Goal: Communication & Community: Connect with others

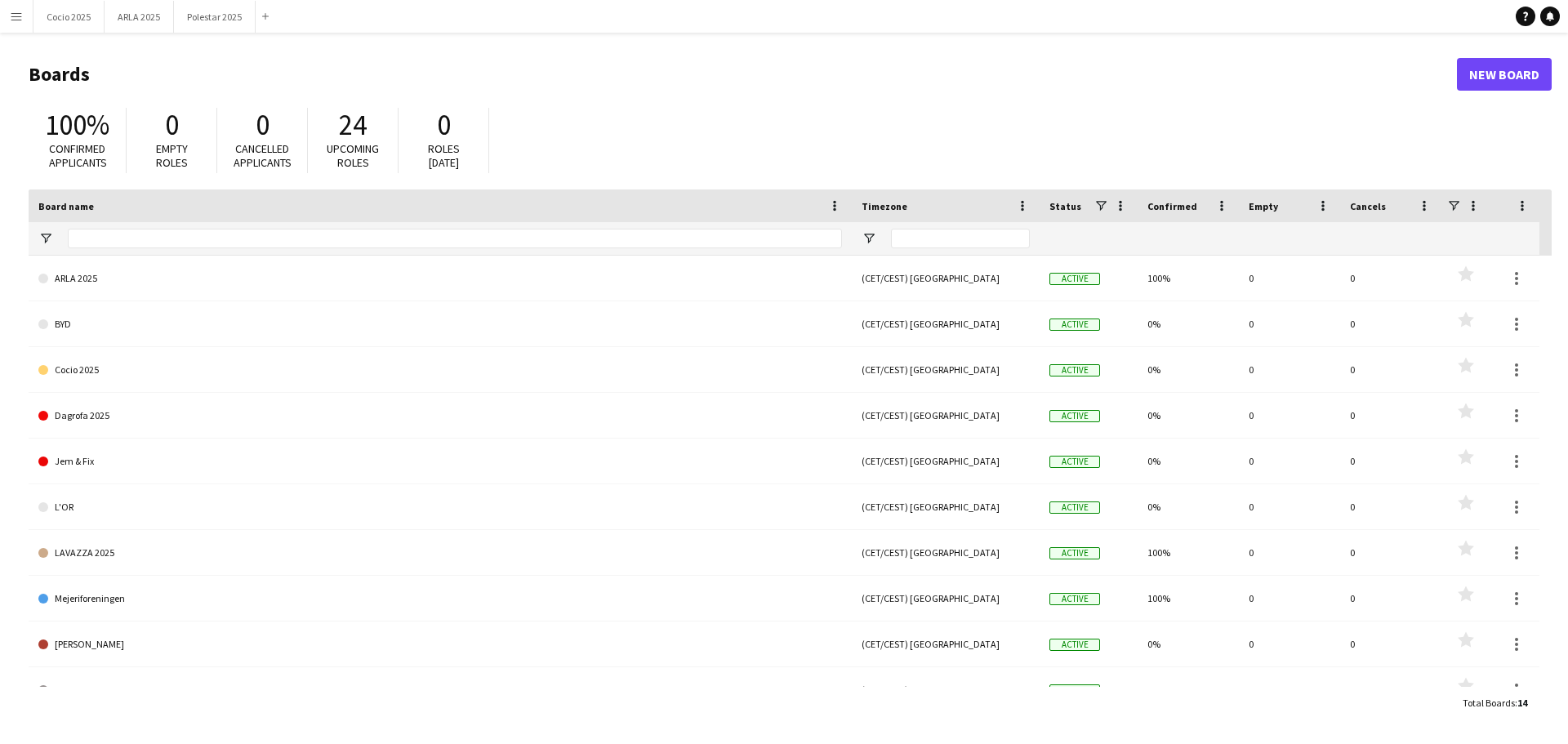
click at [18, 14] on app-icon "Menu" at bounding box center [16, 16] width 13 height 13
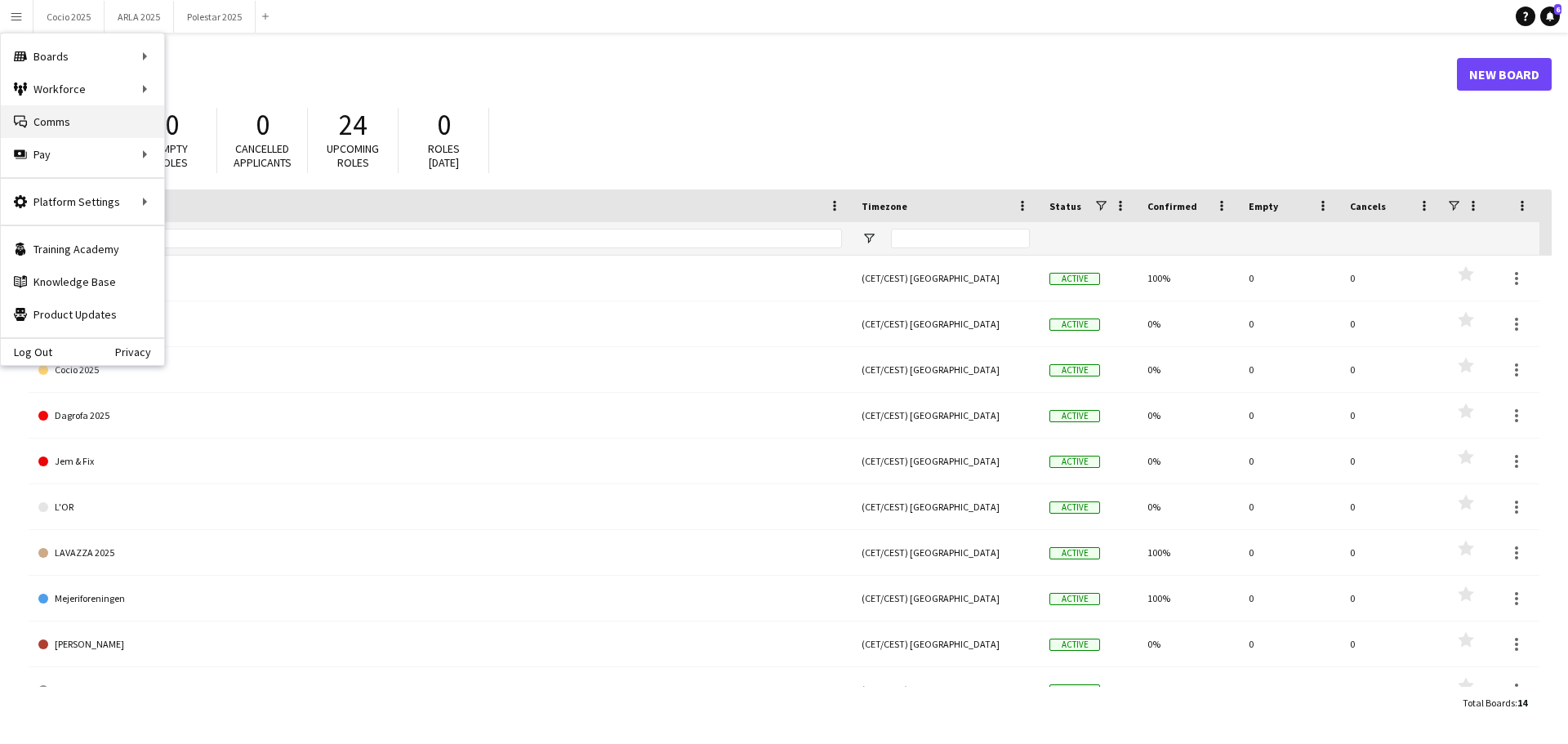
click at [63, 115] on link "Comms Comms" at bounding box center [83, 121] width 164 height 33
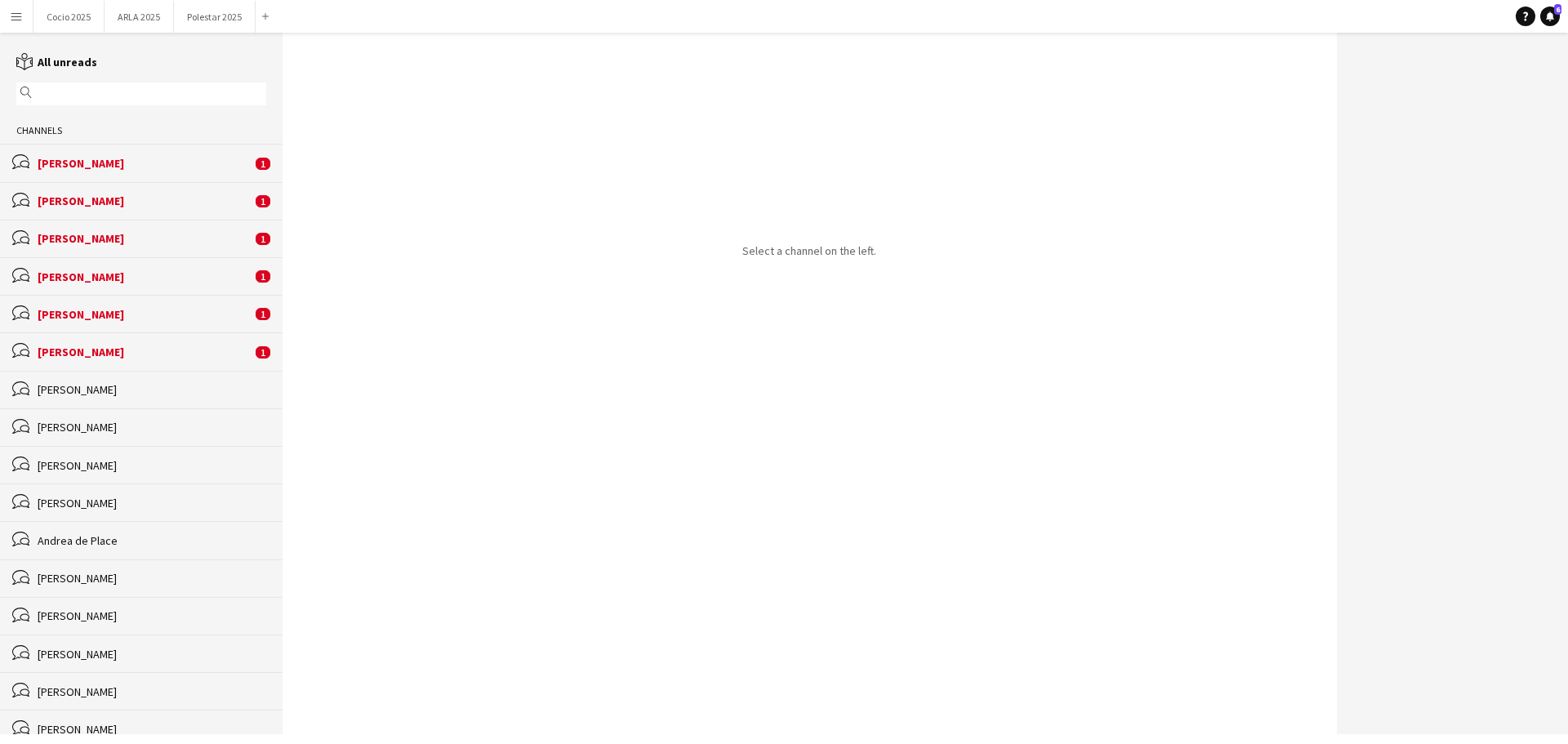
click at [135, 356] on div "[PERSON_NAME]" at bounding box center [145, 352] width 214 height 14
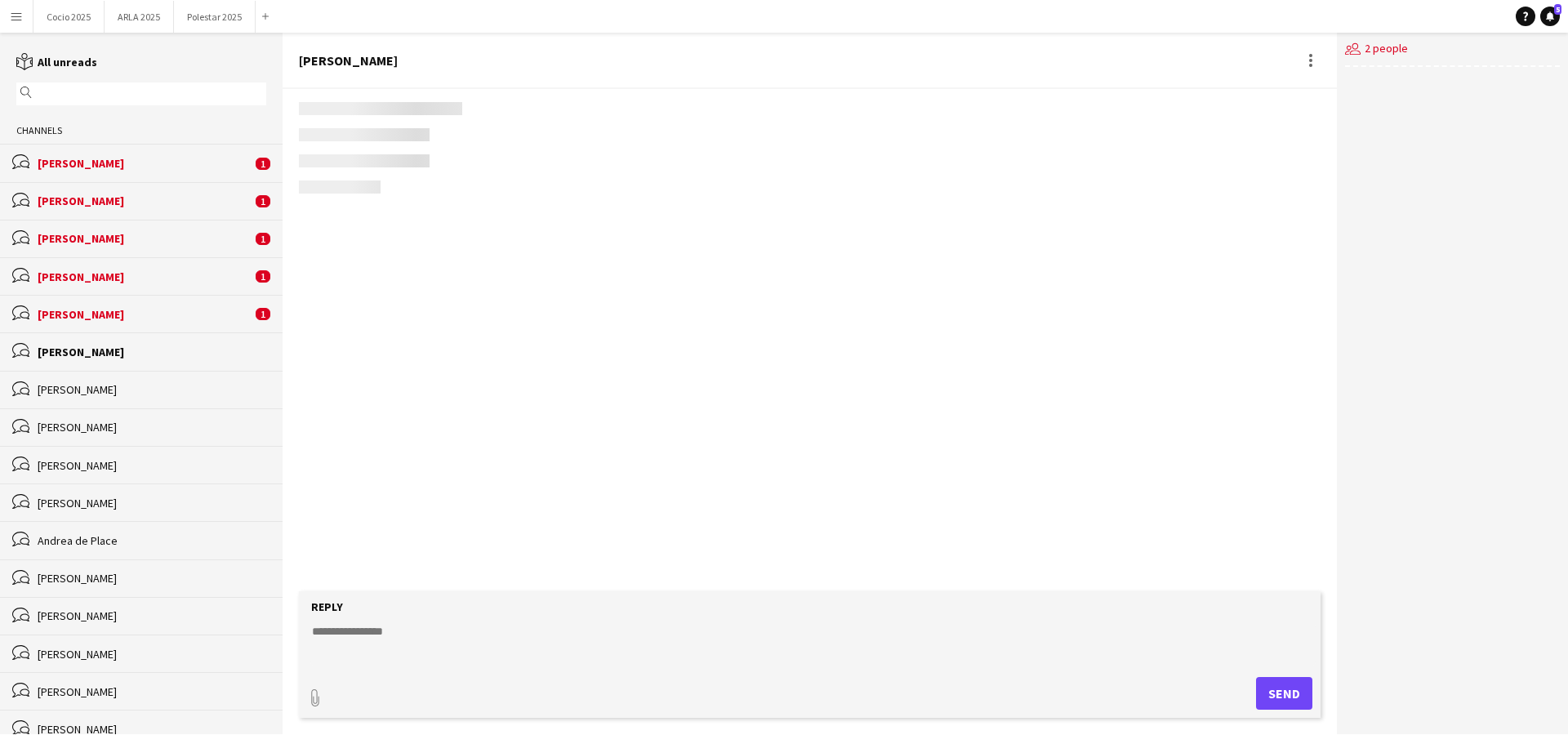
scroll to position [39, 0]
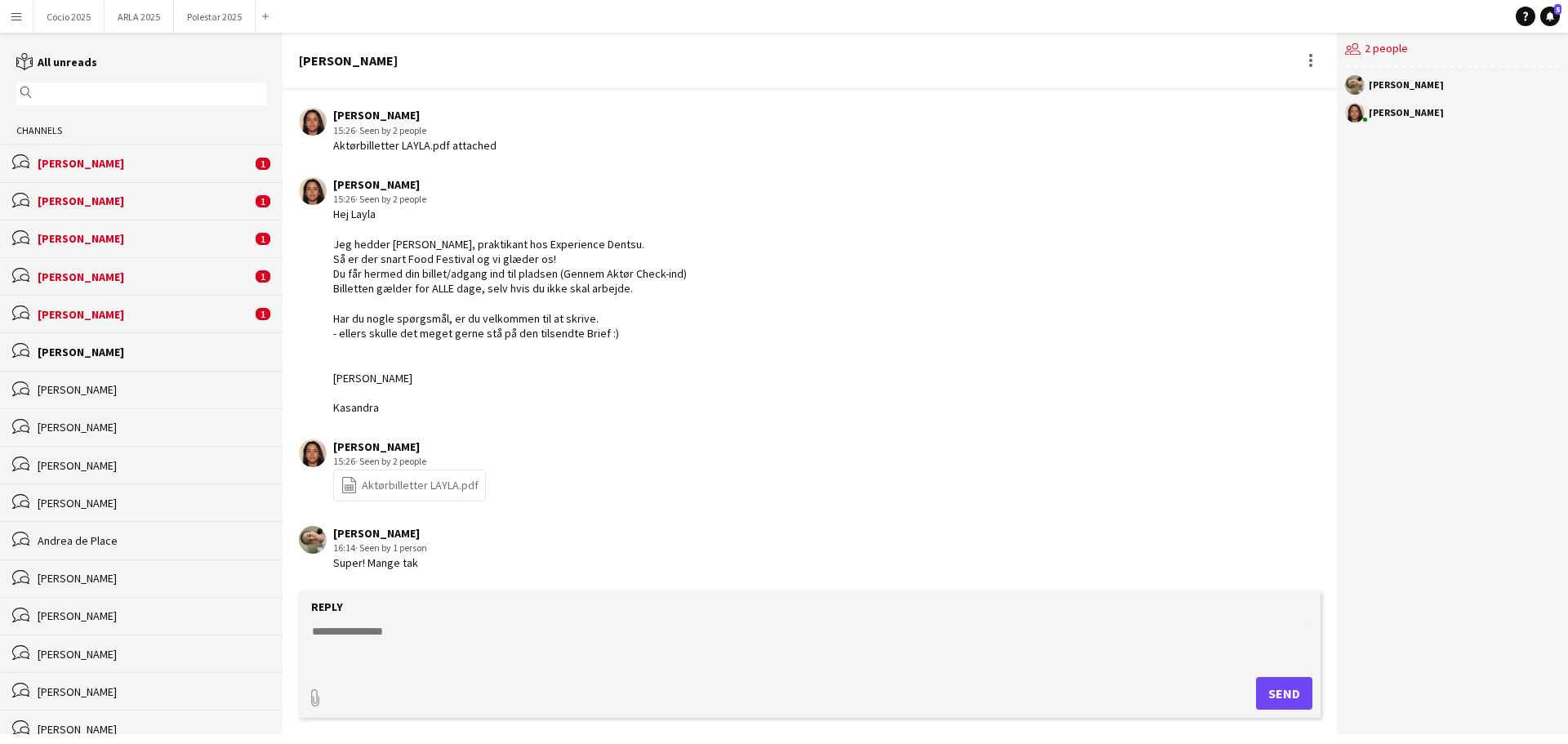
click at [211, 312] on div "[PERSON_NAME]" at bounding box center [145, 314] width 214 height 14
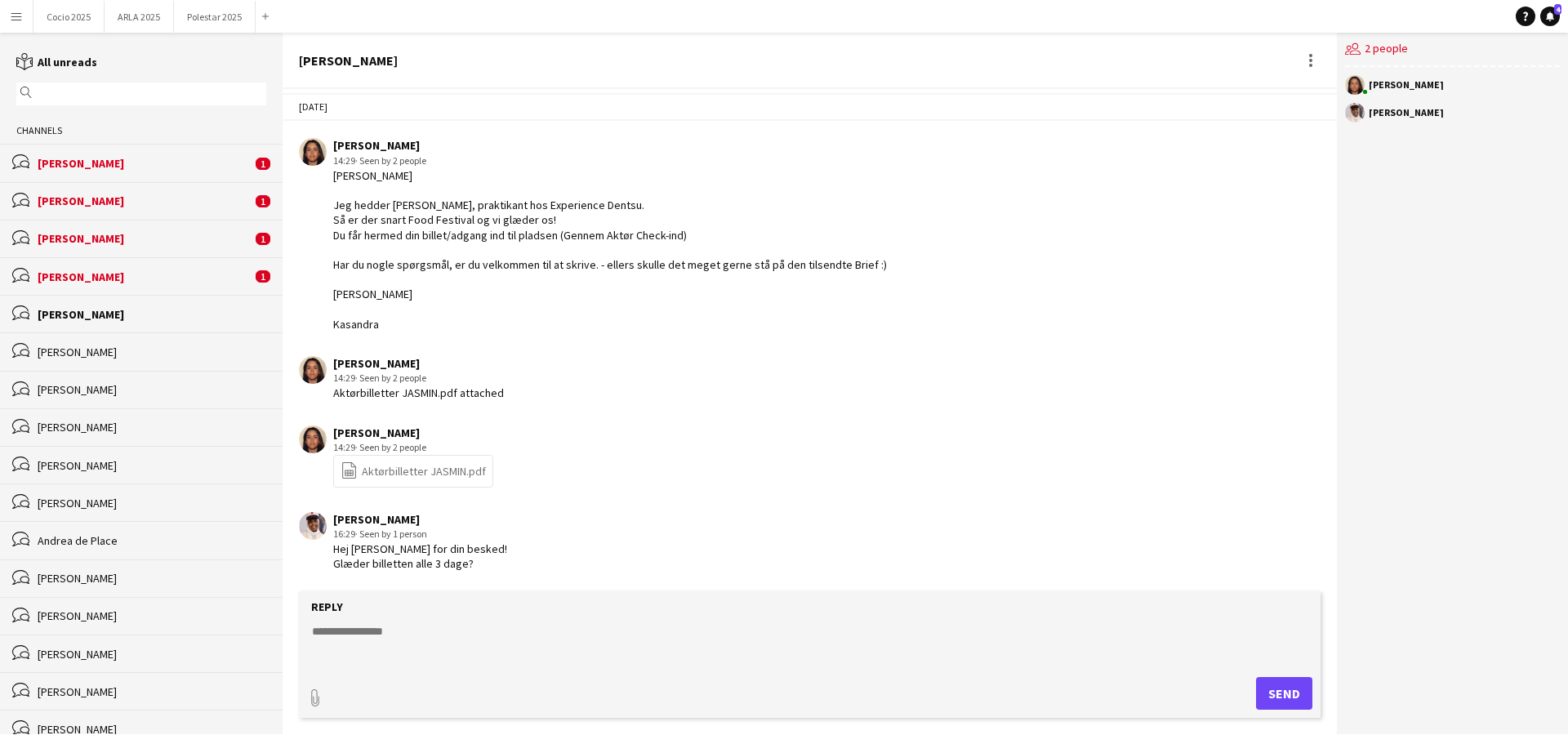
scroll to position [24, 0]
click at [403, 631] on textarea at bounding box center [813, 644] width 1005 height 42
click at [400, 636] on textarea at bounding box center [813, 644] width 1005 height 42
type textarea "*"
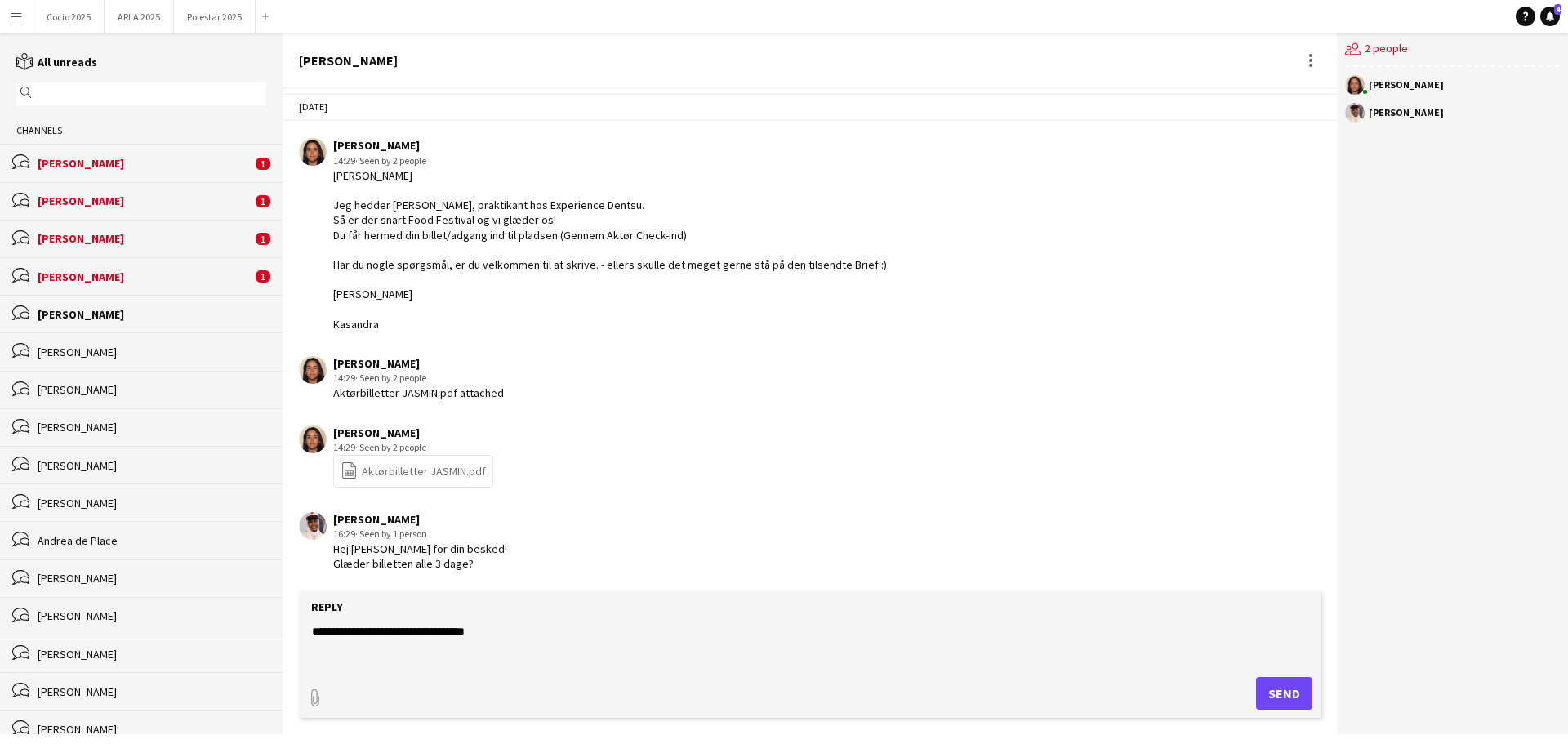
type textarea "**********"
click at [1286, 687] on button "Send" at bounding box center [1284, 693] width 56 height 33
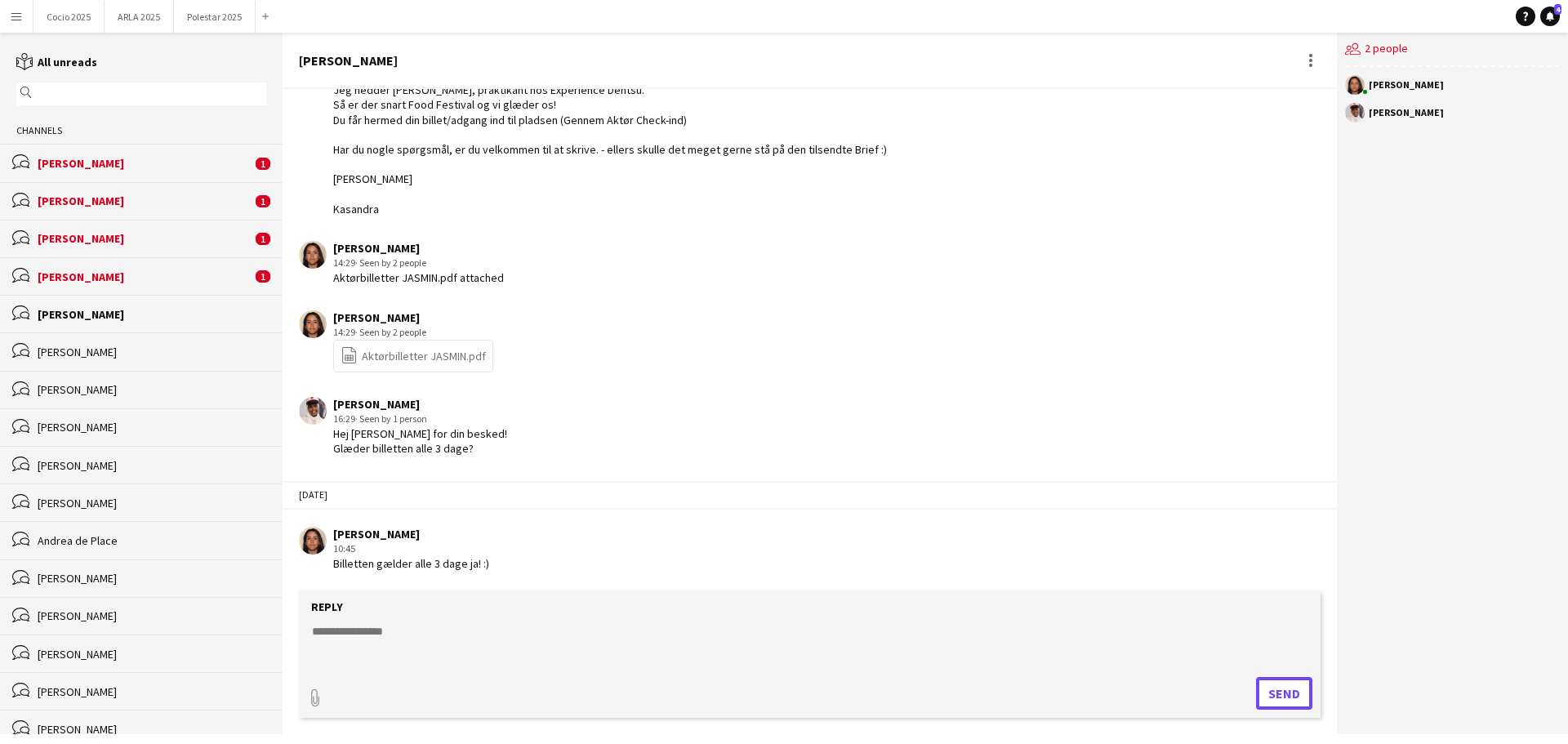
scroll to position [139, 0]
click at [117, 261] on div "bubbles [PERSON_NAME] 1" at bounding box center [141, 276] width 282 height 38
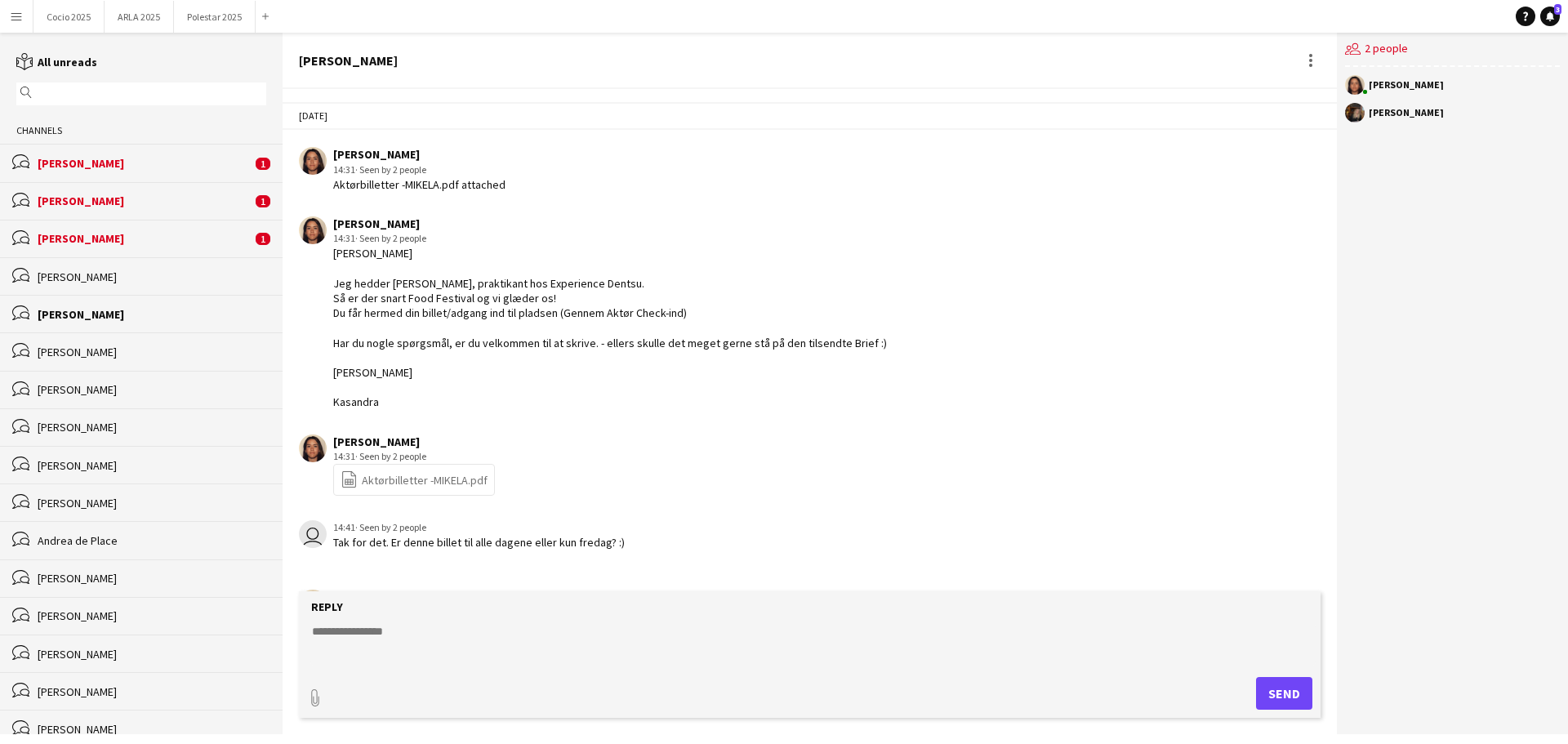
scroll to position [133, 0]
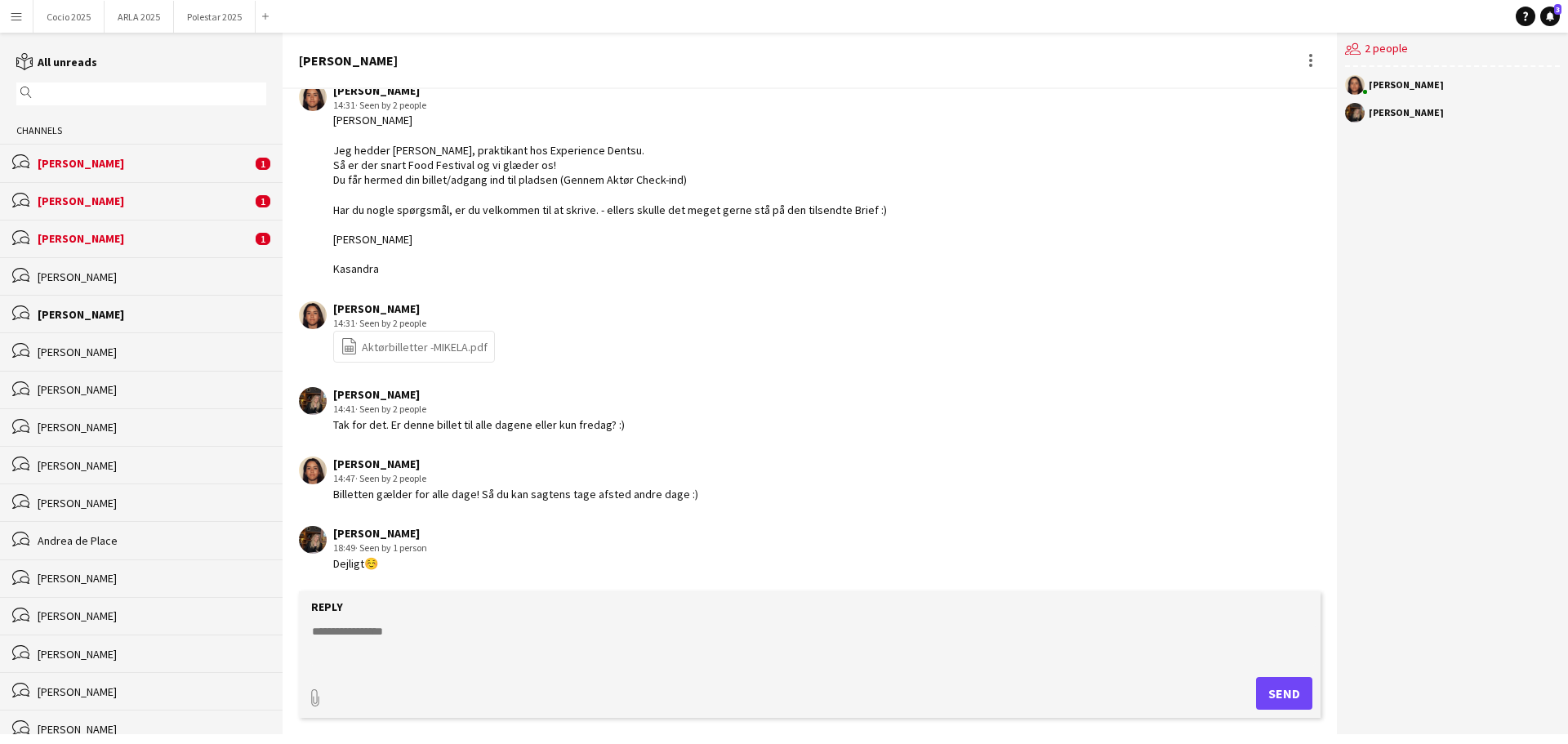
click at [373, 569] on div "Dejligt☺️" at bounding box center [379, 563] width 94 height 14
click at [502, 541] on div "[PERSON_NAME] 18:49 · Seen by 1 person Dejligt☺️" at bounding box center [721, 548] width 844 height 45
click at [180, 233] on div "[PERSON_NAME]" at bounding box center [145, 238] width 214 height 14
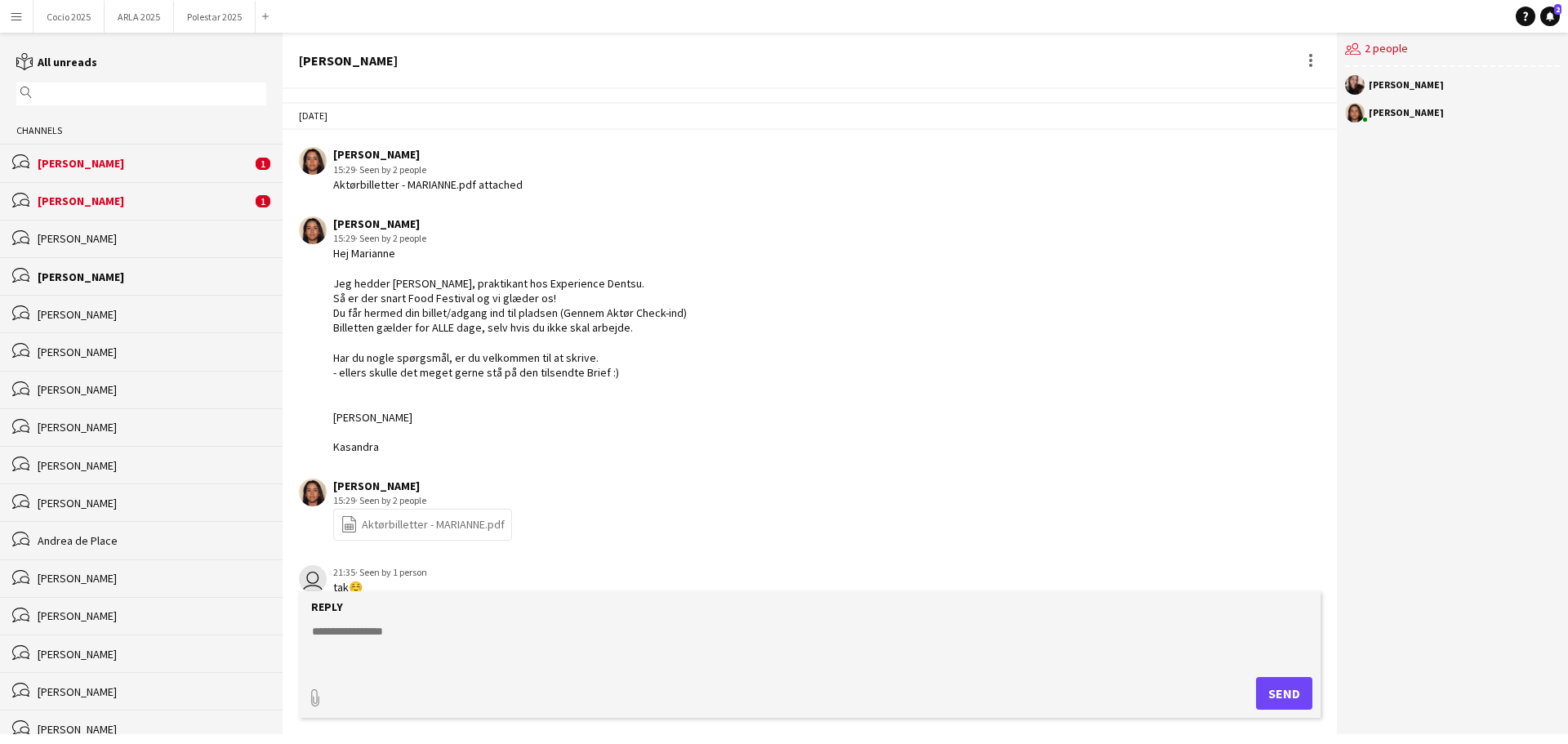
scroll to position [39, 0]
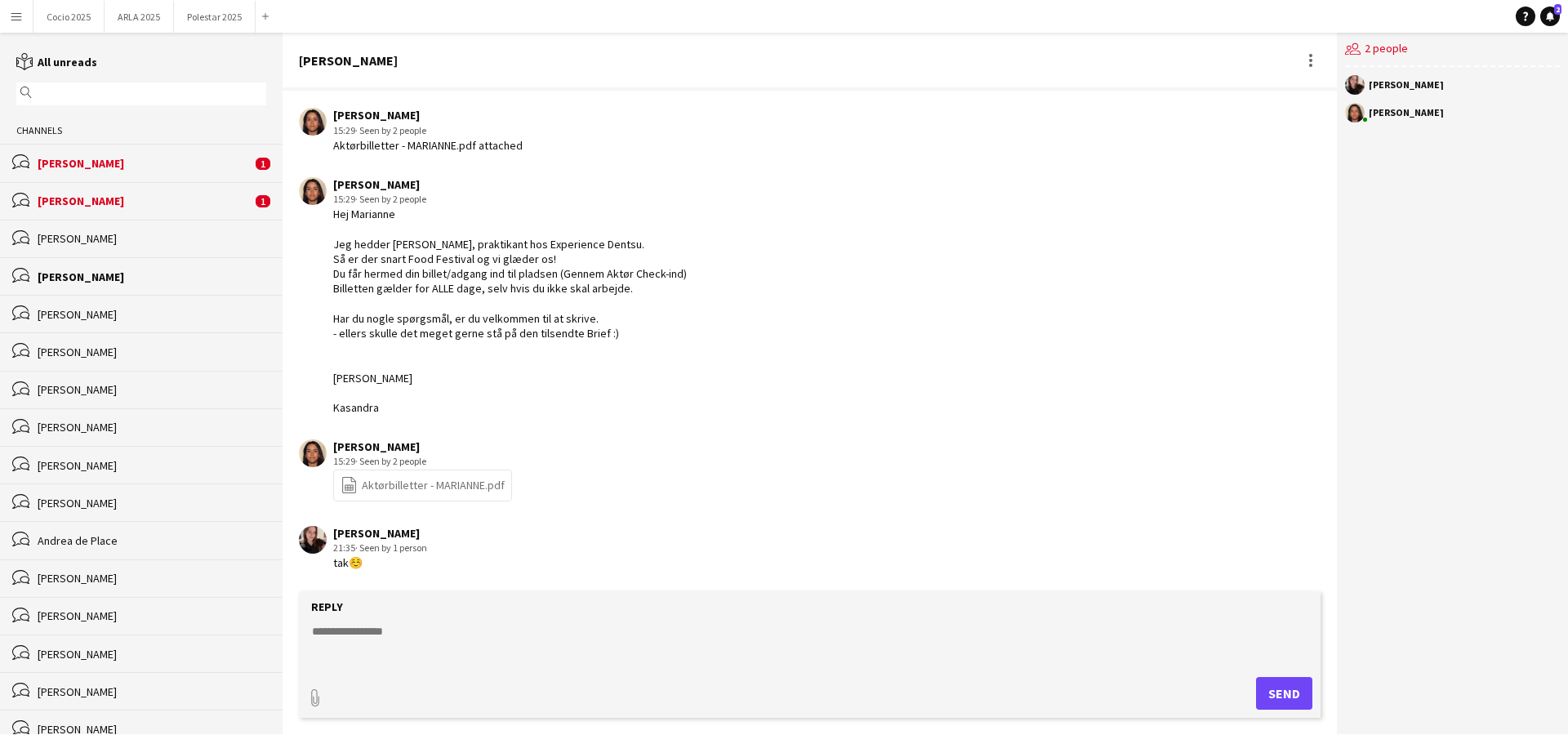
click at [174, 191] on div "bubbles [PERSON_NAME] 1" at bounding box center [141, 201] width 282 height 38
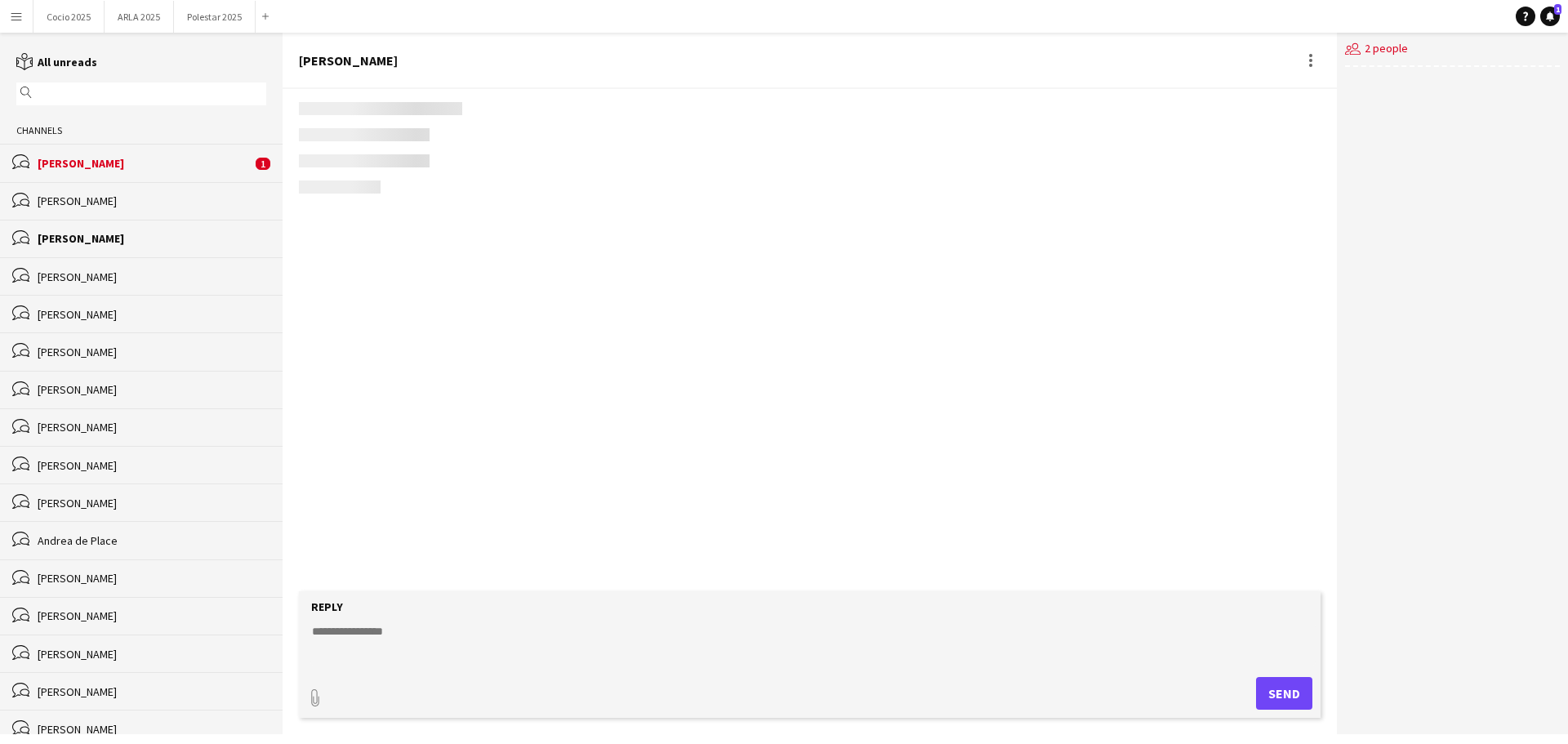
scroll to position [39, 0]
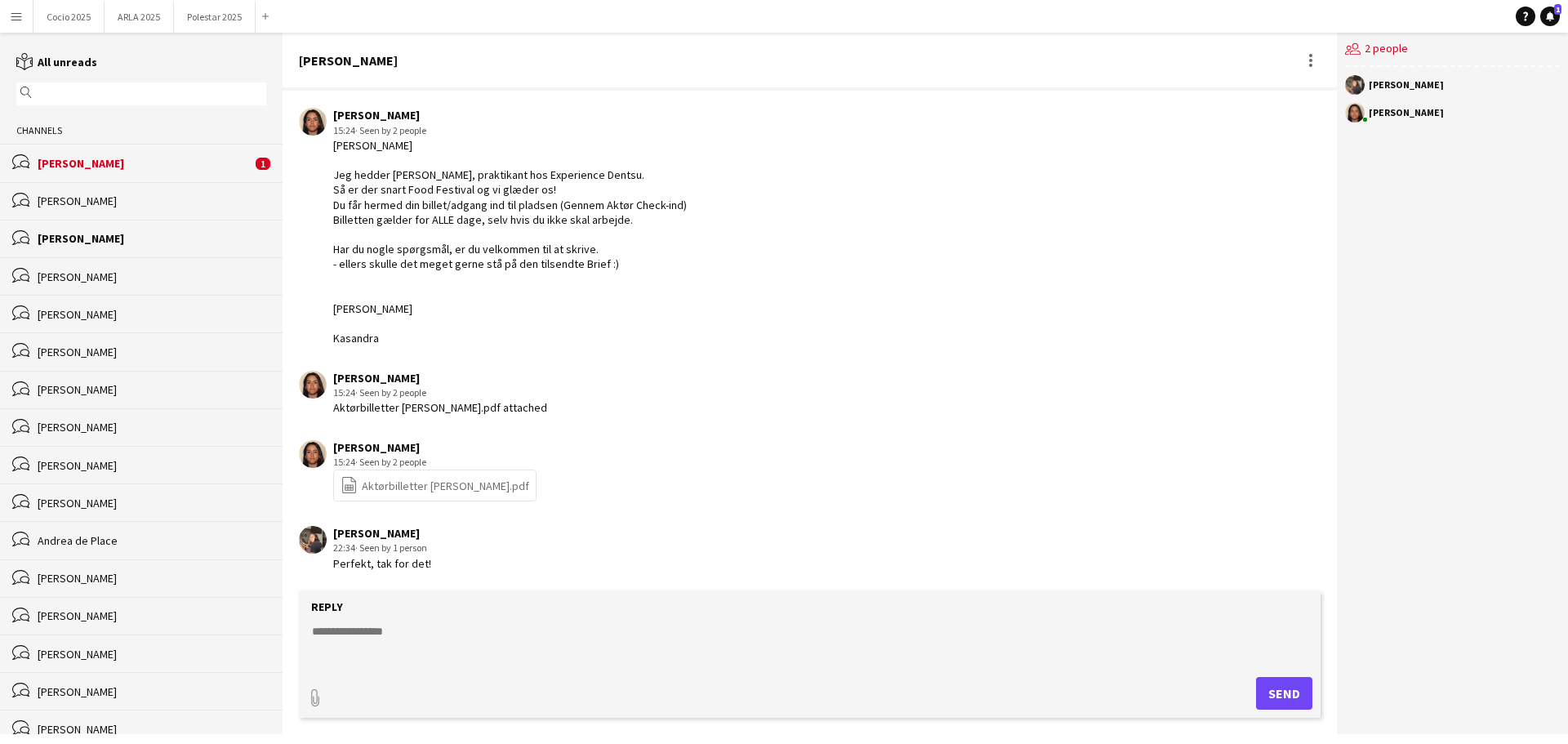
click at [160, 154] on div "bubbles [PERSON_NAME] 1" at bounding box center [141, 162] width 282 height 38
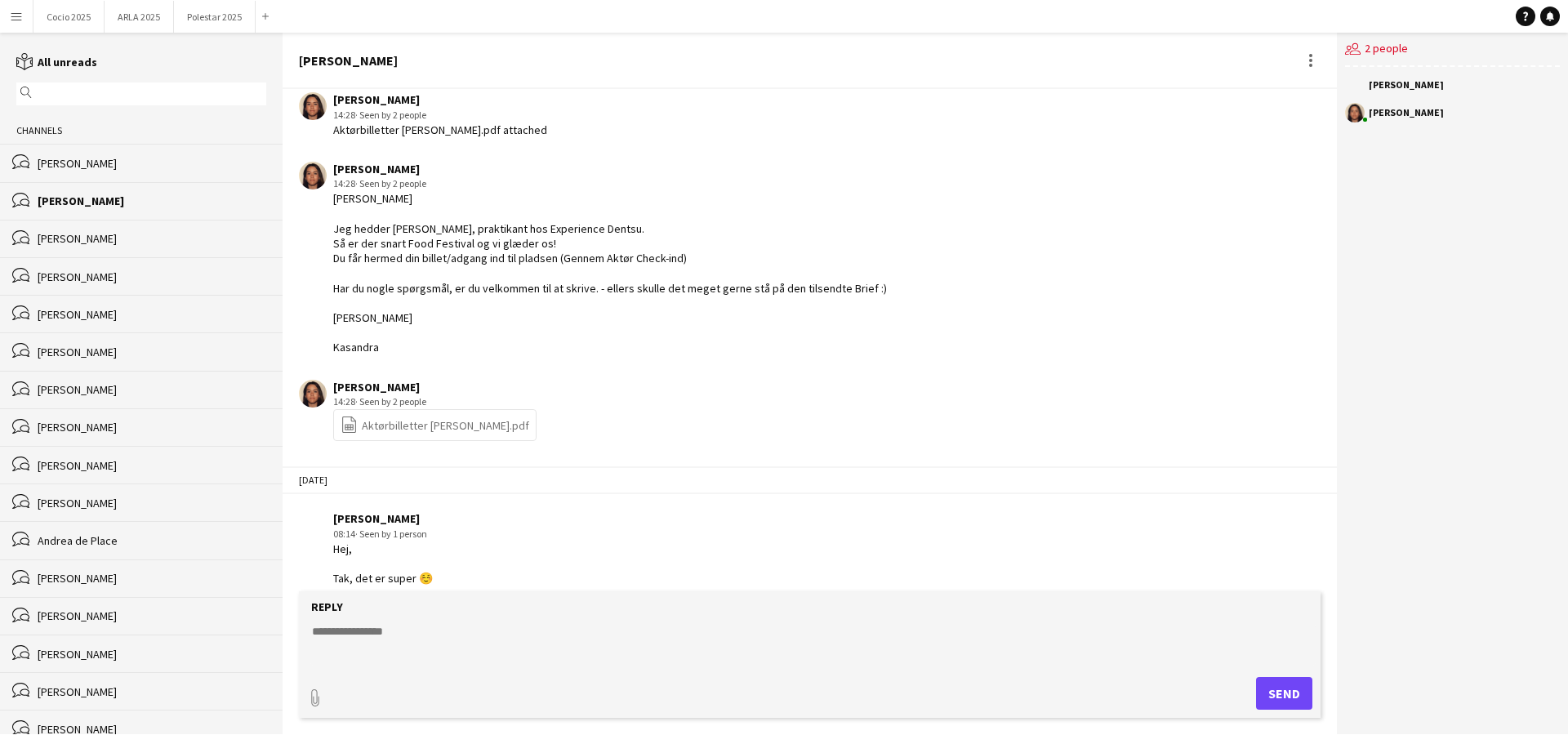
scroll to position [69, 0]
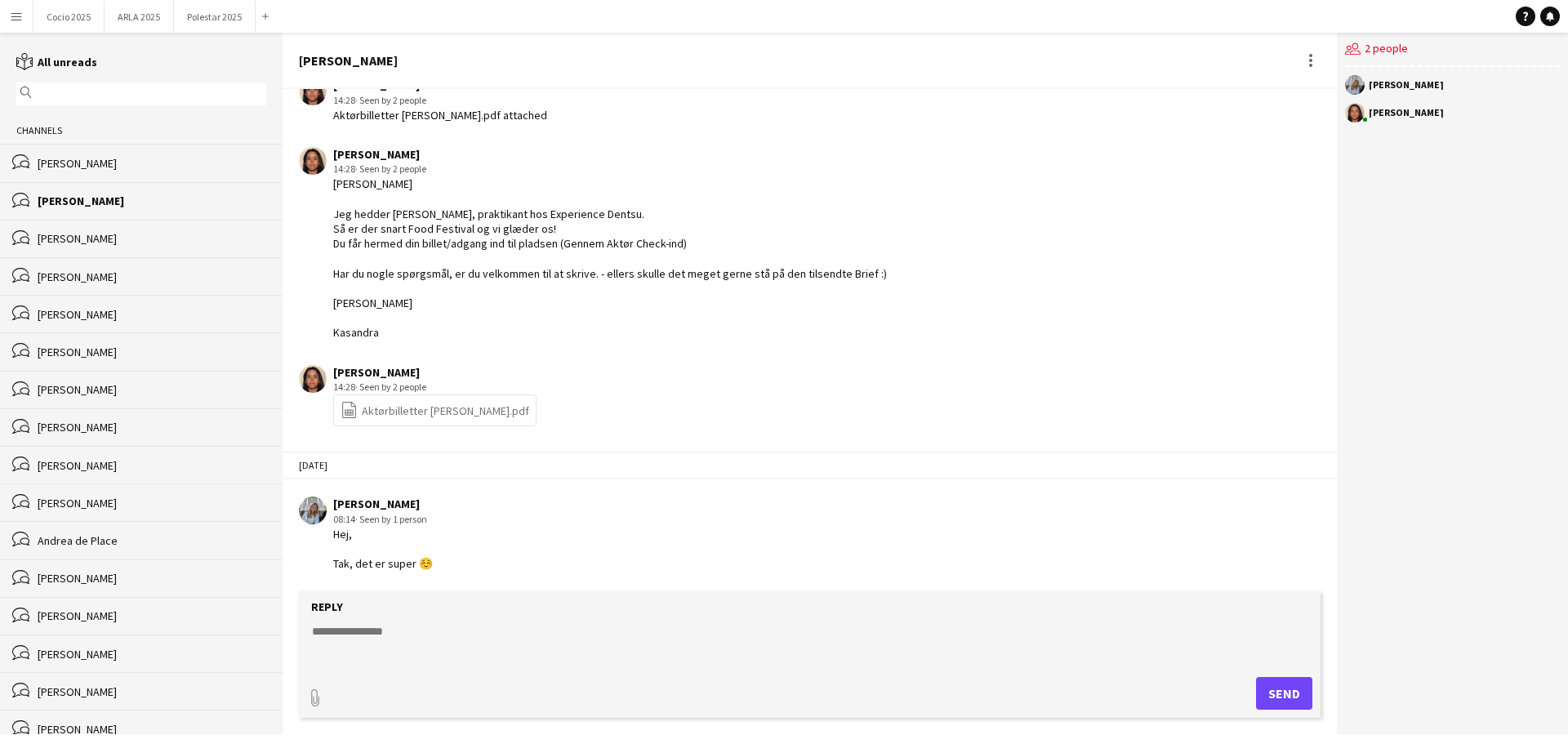
click at [172, 198] on div "[PERSON_NAME]" at bounding box center [152, 201] width 228 height 14
click at [137, 178] on div "bubbles [PERSON_NAME]" at bounding box center [141, 162] width 282 height 38
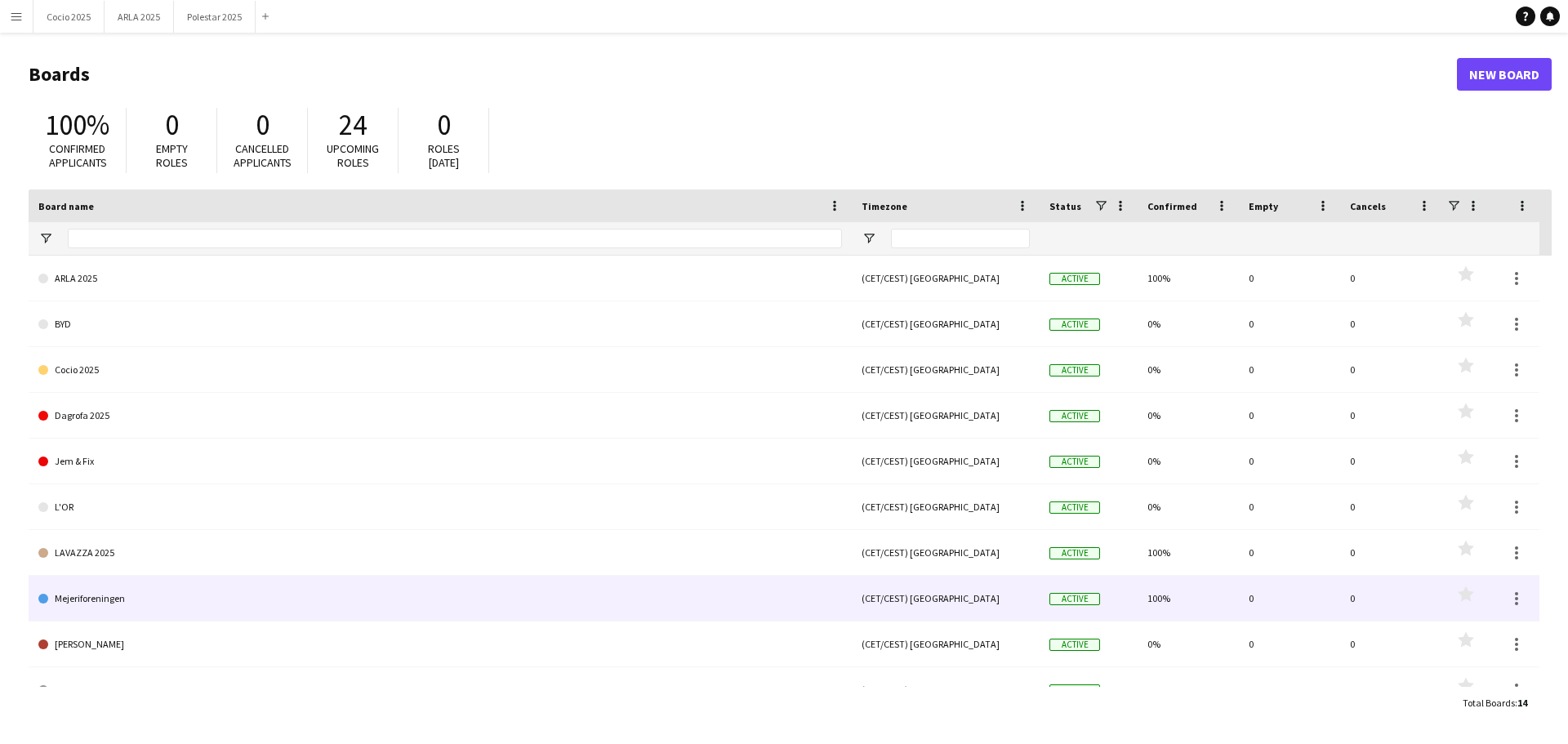
click at [212, 607] on link "Mejeriforeningen" at bounding box center [440, 599] width 803 height 46
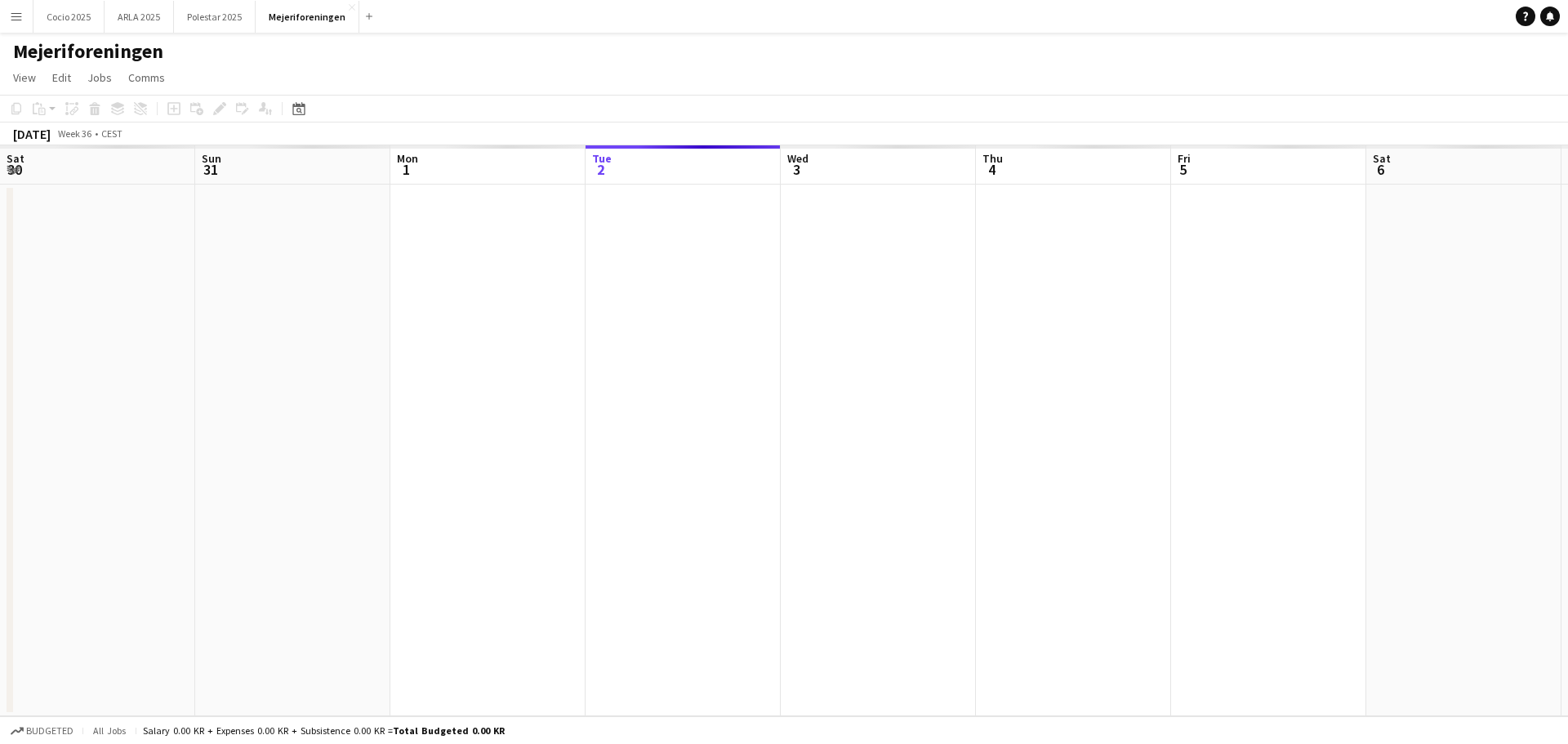
scroll to position [0, 390]
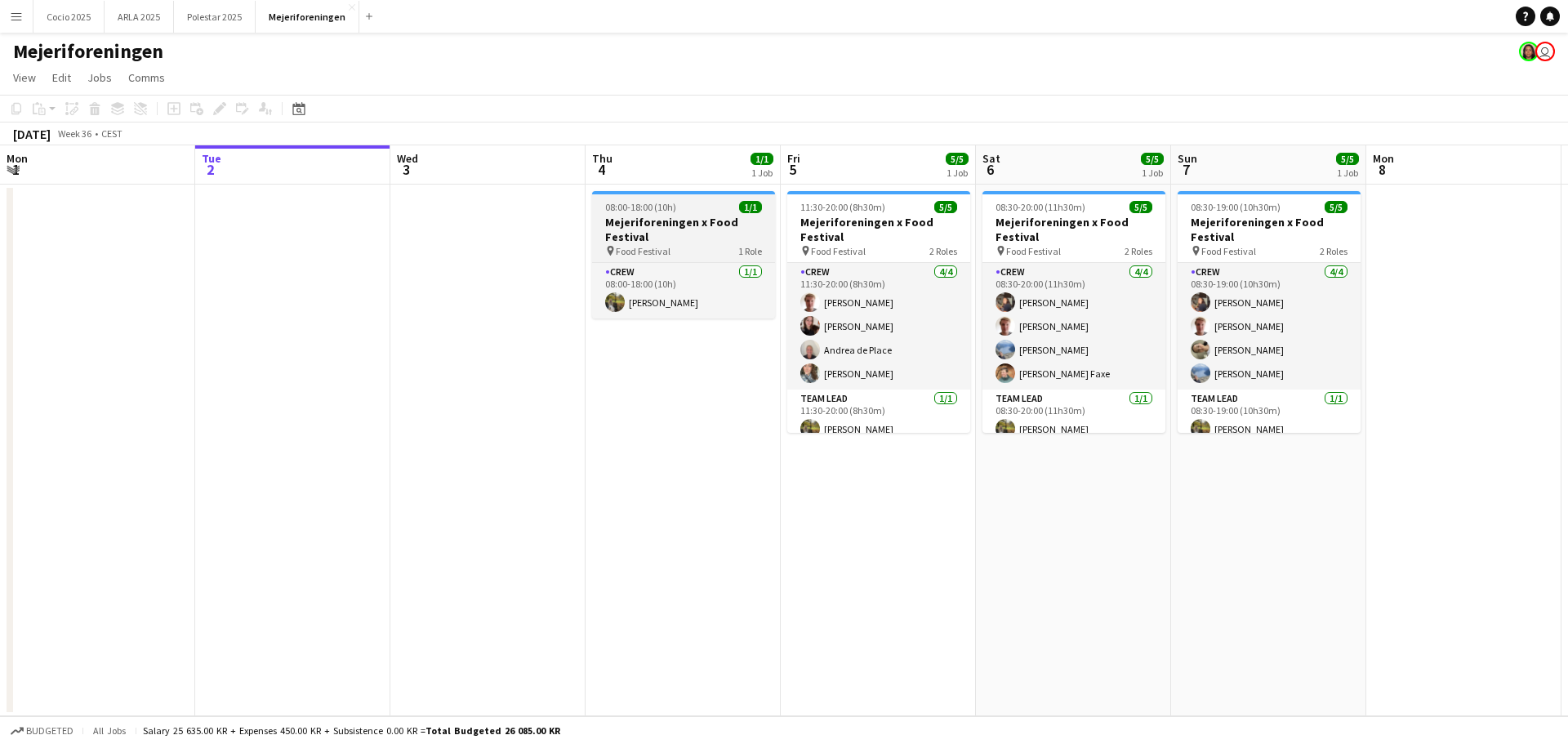
click at [677, 250] on div "pin Food Festival 1 Role" at bounding box center [683, 251] width 183 height 13
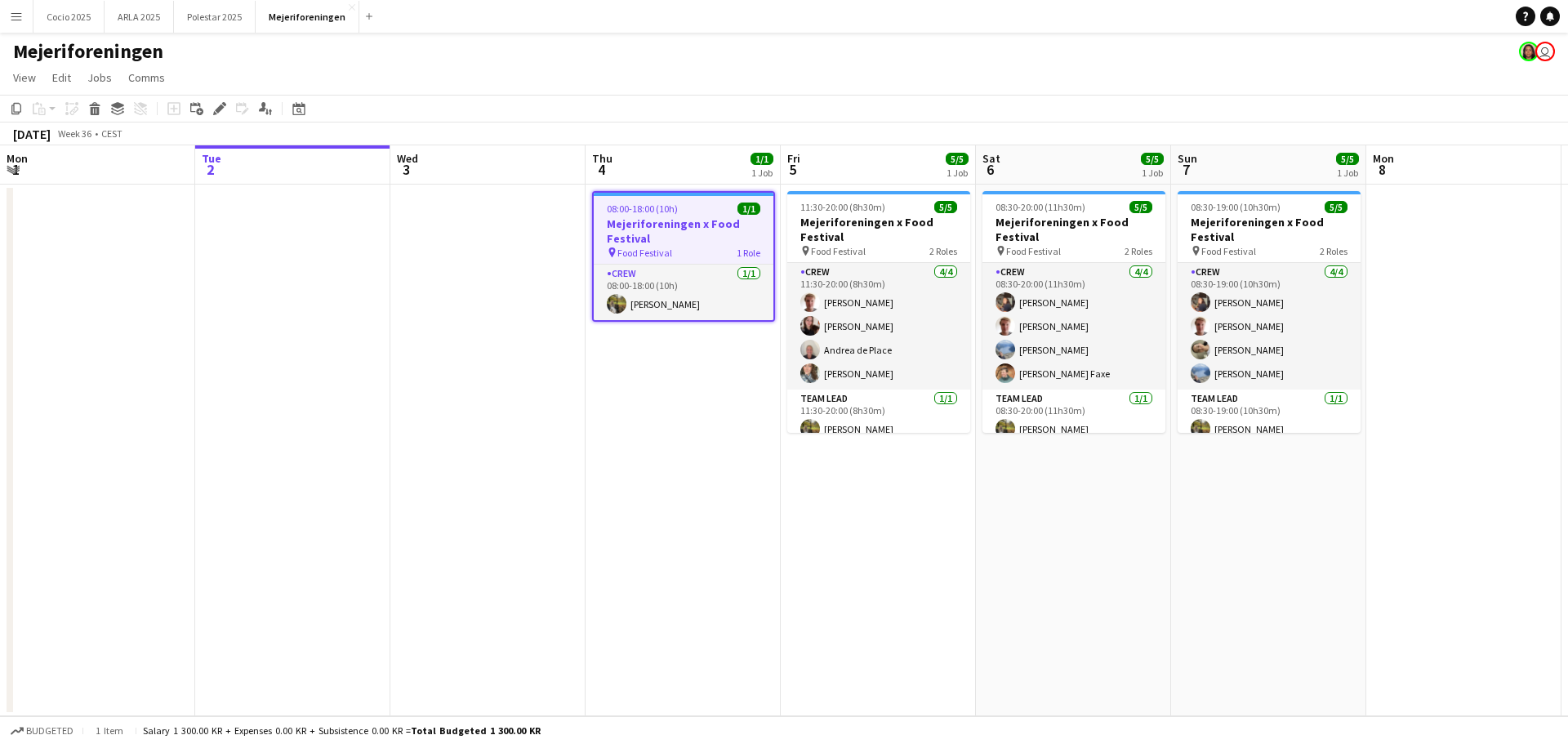
click at [687, 247] on div "pin Food Festival 1 Role" at bounding box center [683, 252] width 180 height 13
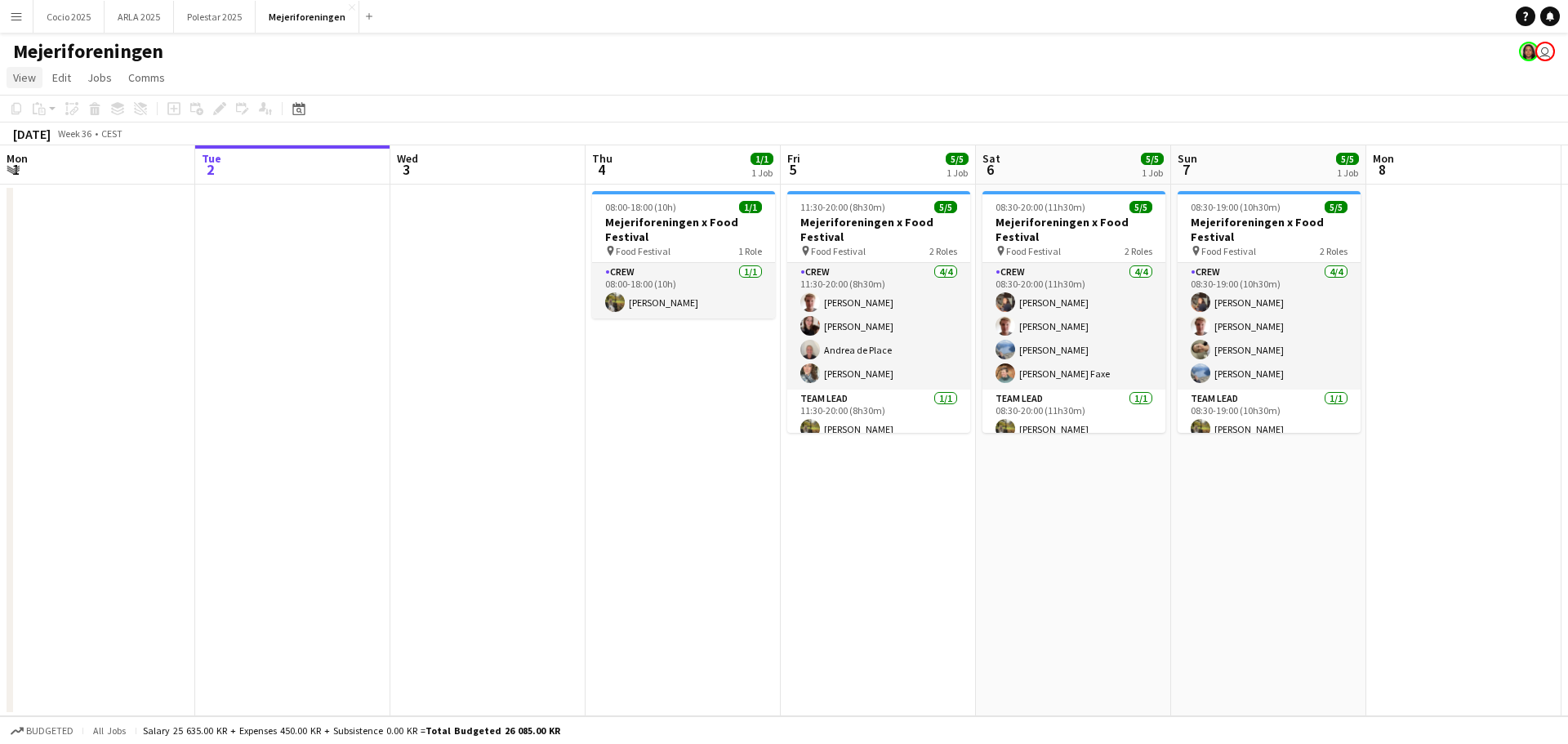
click at [34, 73] on span "View" at bounding box center [24, 77] width 23 height 14
click at [13, 13] on app-icon "Menu" at bounding box center [16, 16] width 13 height 13
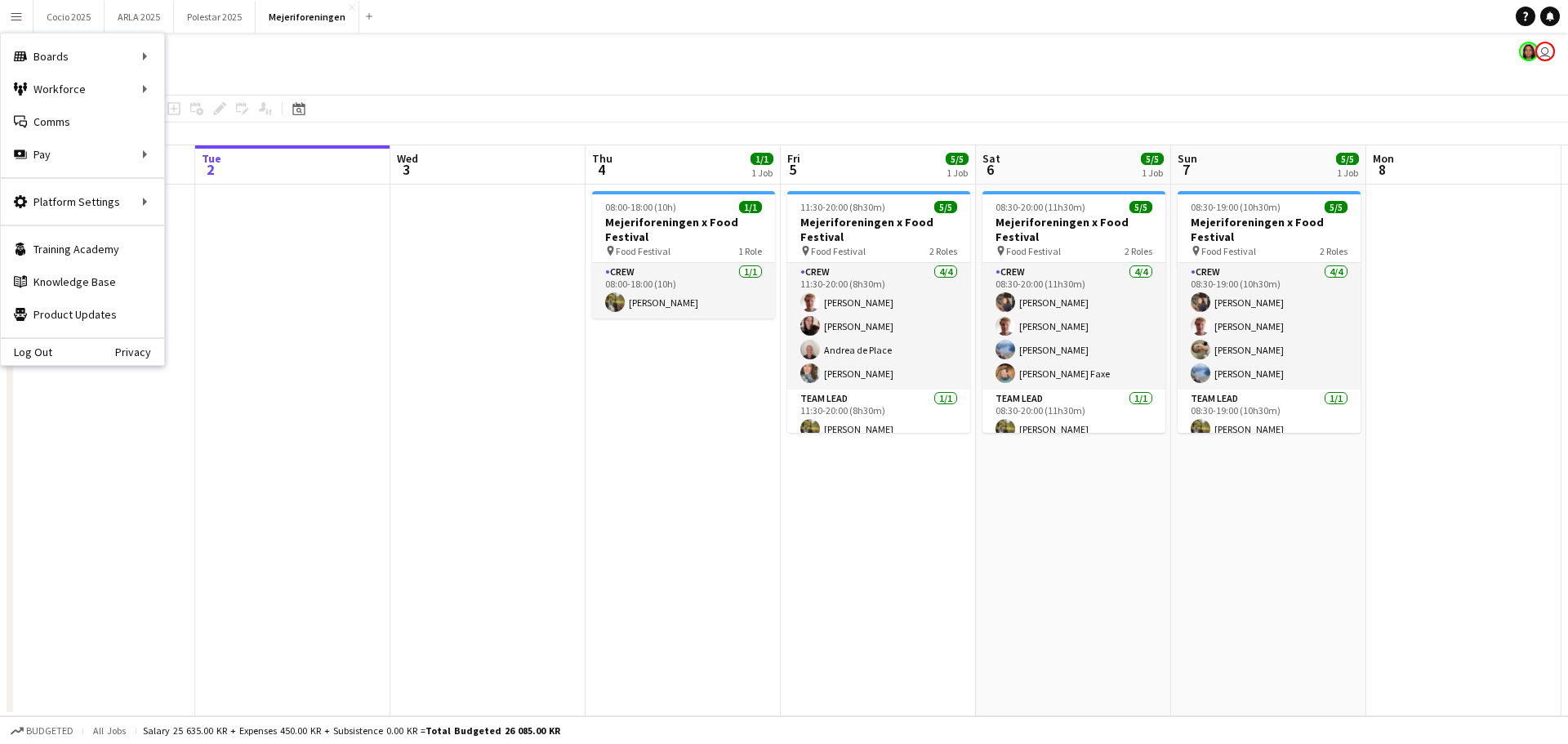
click at [432, 167] on app-board-header-date "Wed 3" at bounding box center [487, 164] width 195 height 39
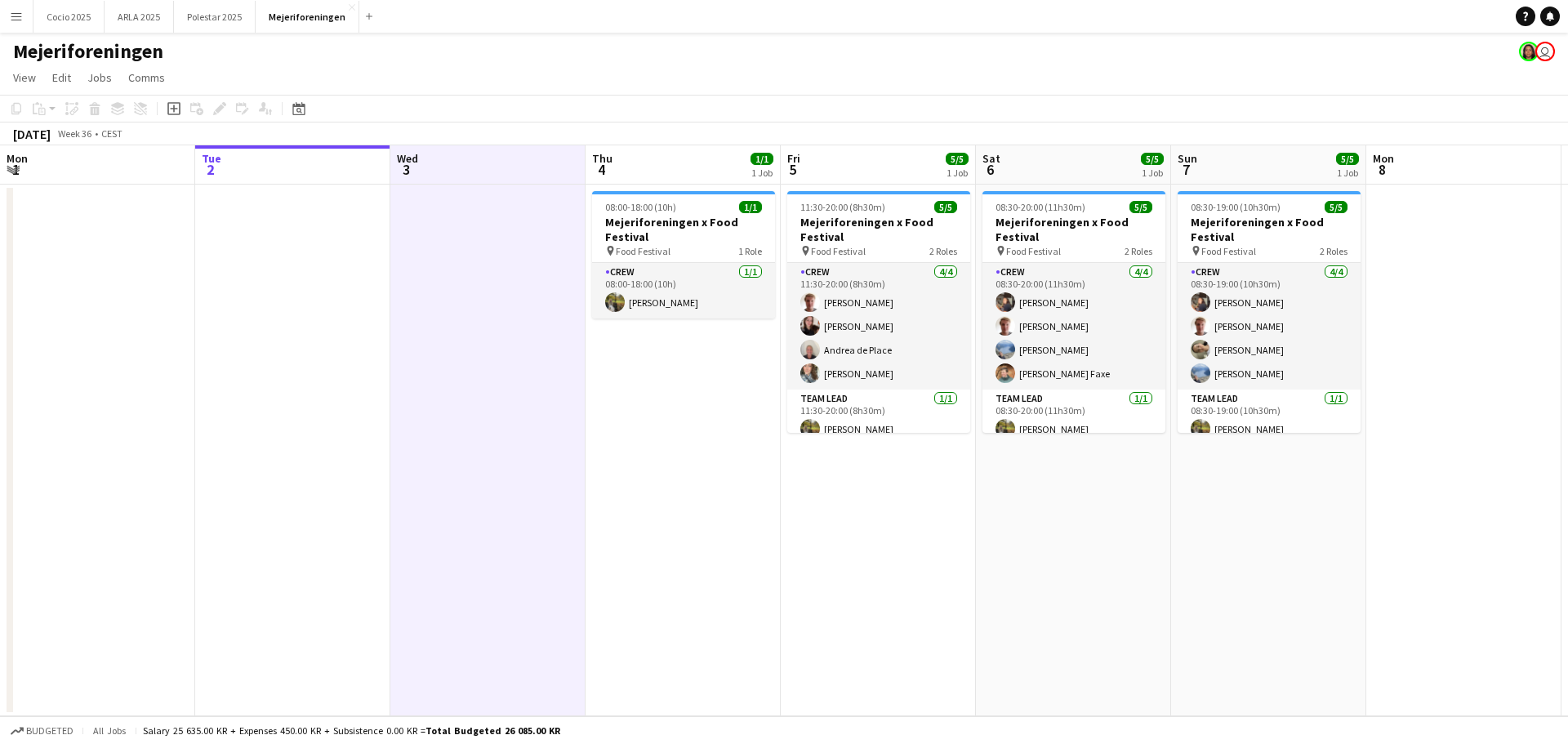
click at [478, 86] on app-page-menu "View Day view expanded Day view collapsed Month view Date picker Jump to today …" at bounding box center [784, 79] width 1568 height 31
